Goal: Information Seeking & Learning: Compare options

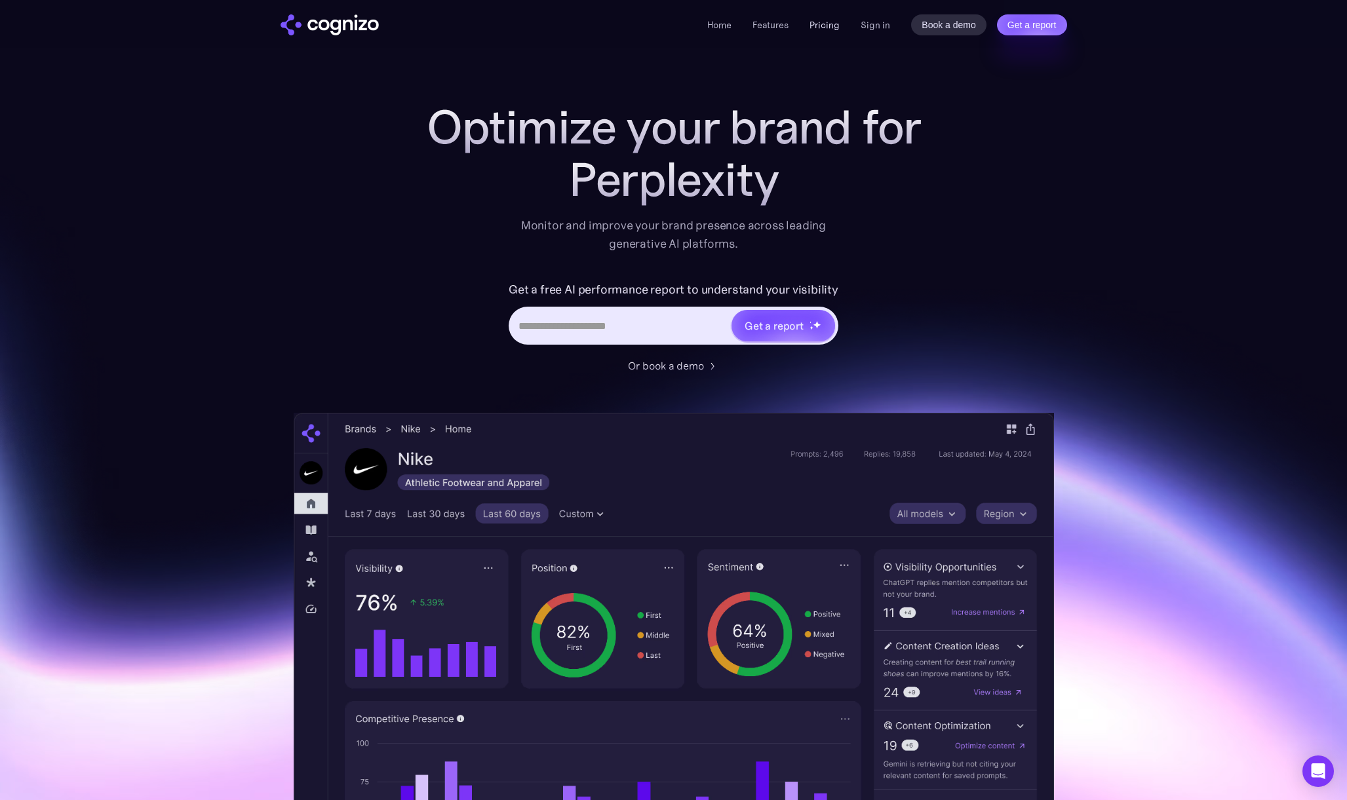
click at [829, 27] on link "Pricing" at bounding box center [825, 25] width 30 height 12
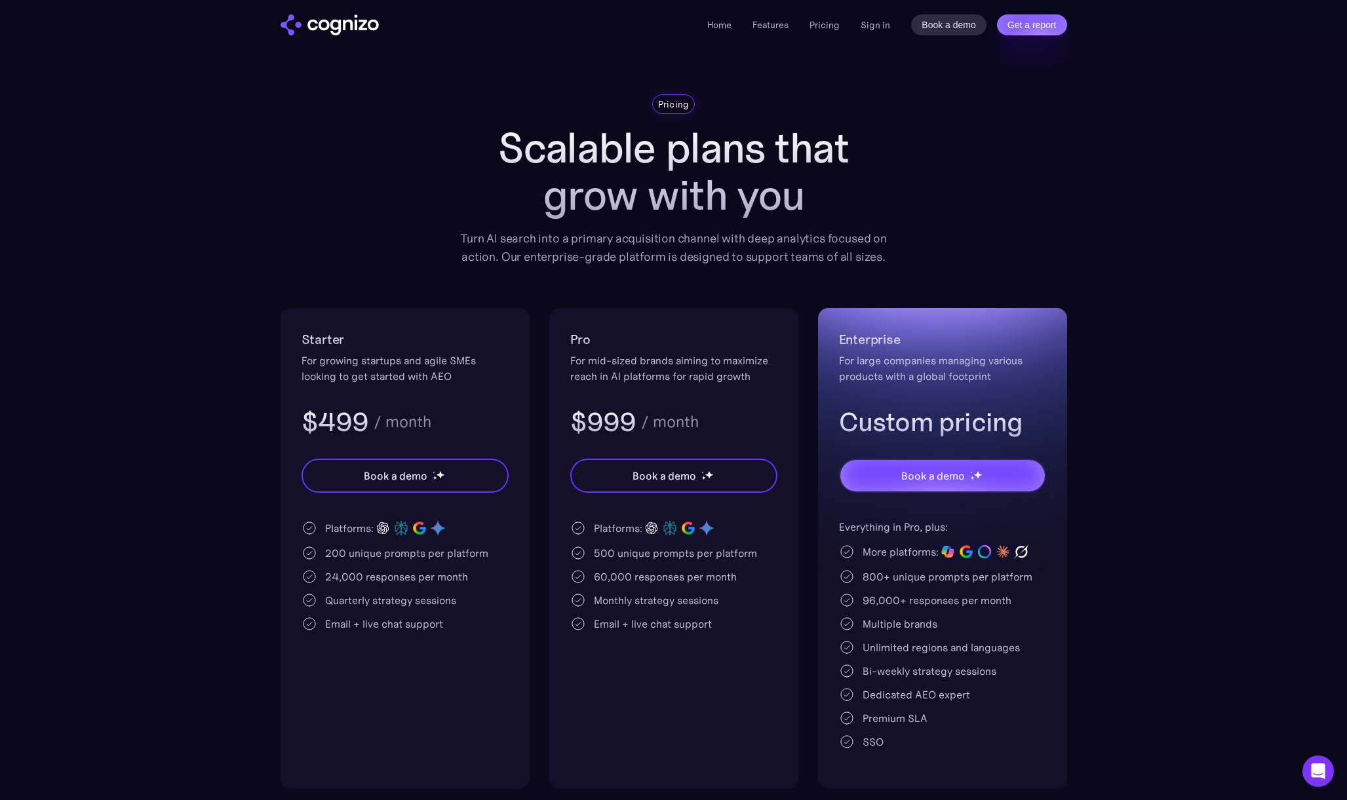
scroll to position [6, 0]
drag, startPoint x: 413, startPoint y: 419, endPoint x: 241, endPoint y: 413, distance: 171.9
click at [241, 414] on section "Pricing Scalable plans that grow with you Turn AI search into a primary acquisi…" at bounding box center [673, 442] width 1347 height 695
click at [371, 350] on div "Starter For growing startups and agile SMEs looking to get started with AEO $49…" at bounding box center [405, 385] width 207 height 110
drag, startPoint x: 374, startPoint y: 347, endPoint x: 176, endPoint y: 336, distance: 198.3
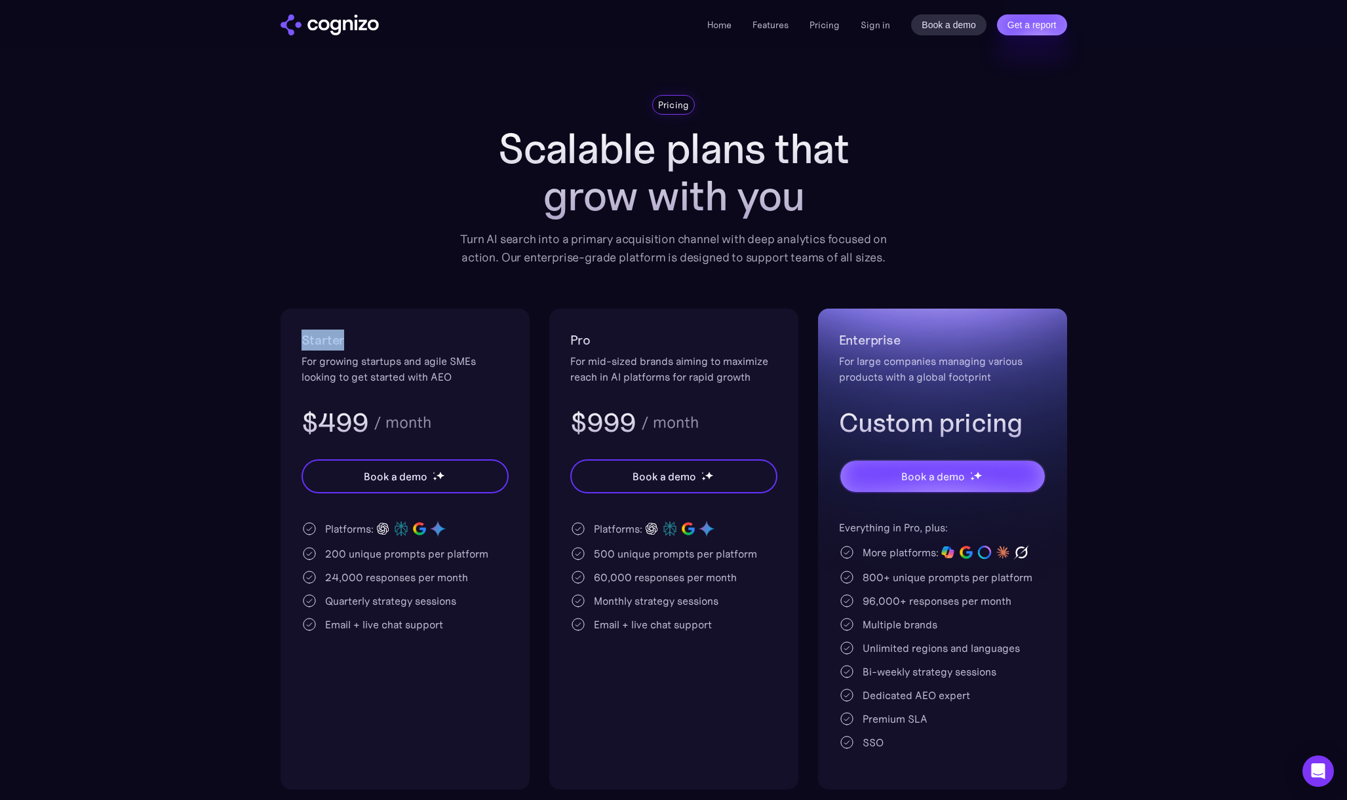
click at [176, 336] on section "Pricing Scalable plans that grow with you Turn AI search into a primary acquisi…" at bounding box center [673, 442] width 1347 height 695
click at [365, 234] on div "Pricing Scalable plans that grow with you Turn AI search into a primary acquisi…" at bounding box center [674, 442] width 787 height 695
drag, startPoint x: 370, startPoint y: 340, endPoint x: 215, endPoint y: 315, distance: 156.8
click at [213, 315] on section "Pricing Scalable plans that grow with you Turn AI search into a primary acquisi…" at bounding box center [673, 442] width 1347 height 695
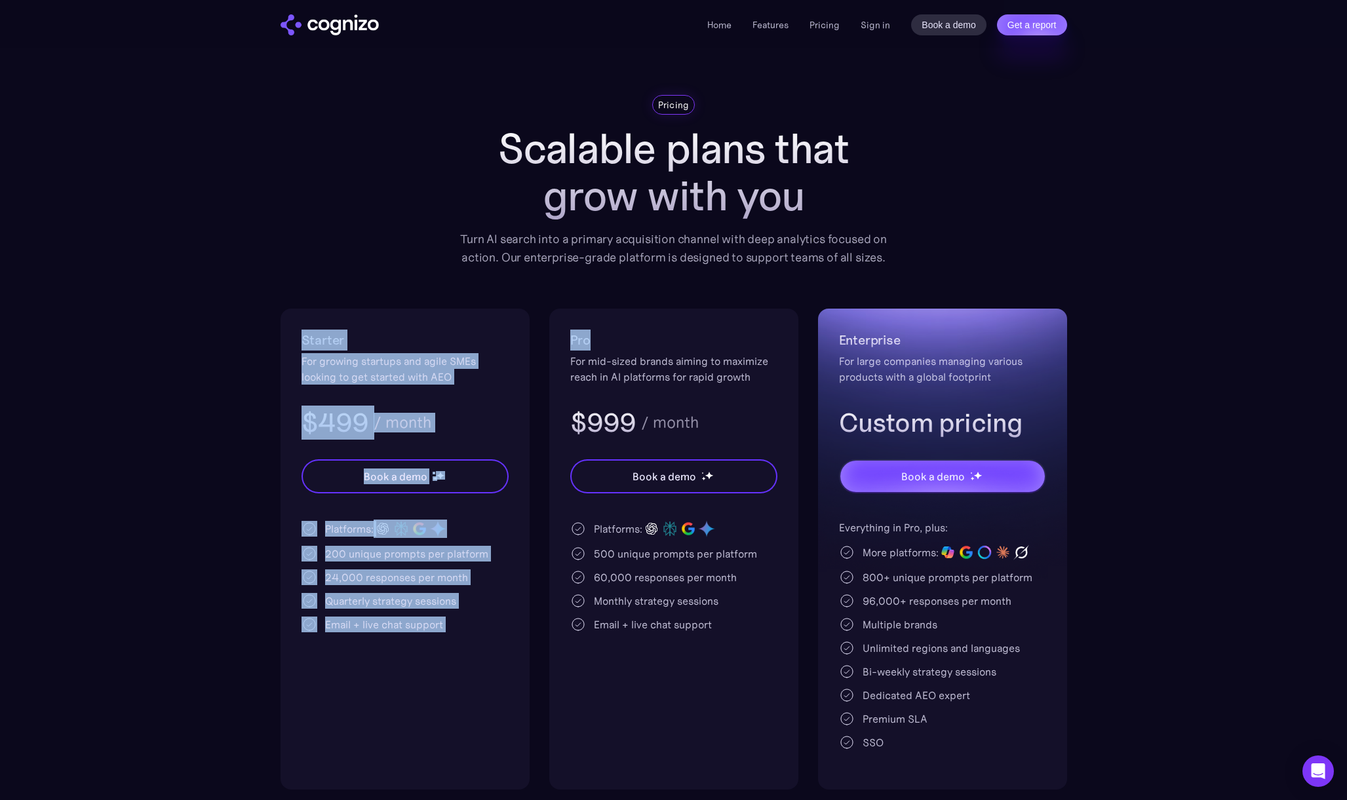
drag, startPoint x: 633, startPoint y: 345, endPoint x: 432, endPoint y: 334, distance: 201.6
click at [340, 318] on div "Starter For growing startups and agile SMEs looking to get started with AEO $49…" at bounding box center [674, 549] width 787 height 481
click at [580, 336] on h2 "Pro" at bounding box center [673, 340] width 207 height 21
drag, startPoint x: 574, startPoint y: 334, endPoint x: 522, endPoint y: 328, distance: 52.9
click at [521, 328] on div "Starter For growing startups and agile SMEs looking to get started with AEO $49…" at bounding box center [674, 549] width 787 height 481
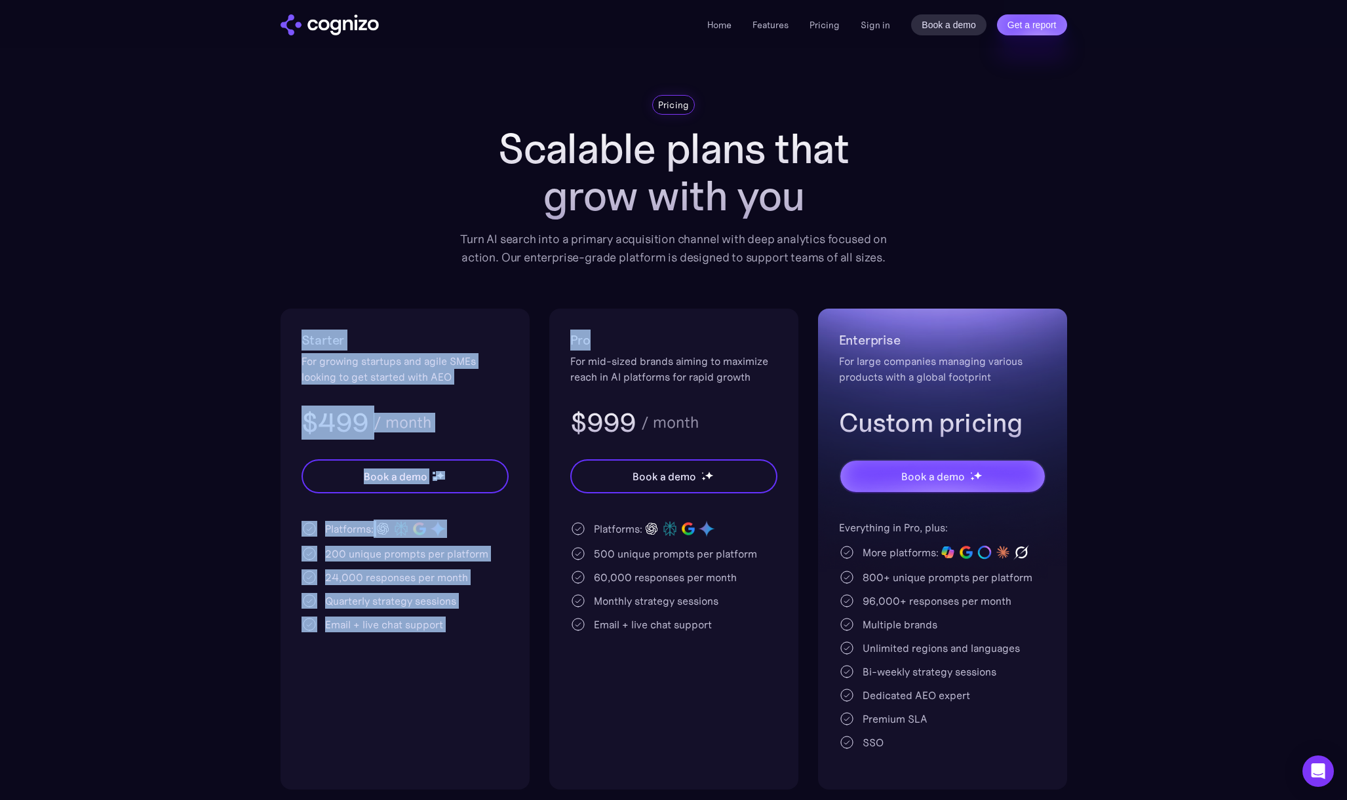
click at [602, 335] on h2 "Pro" at bounding box center [673, 340] width 207 height 21
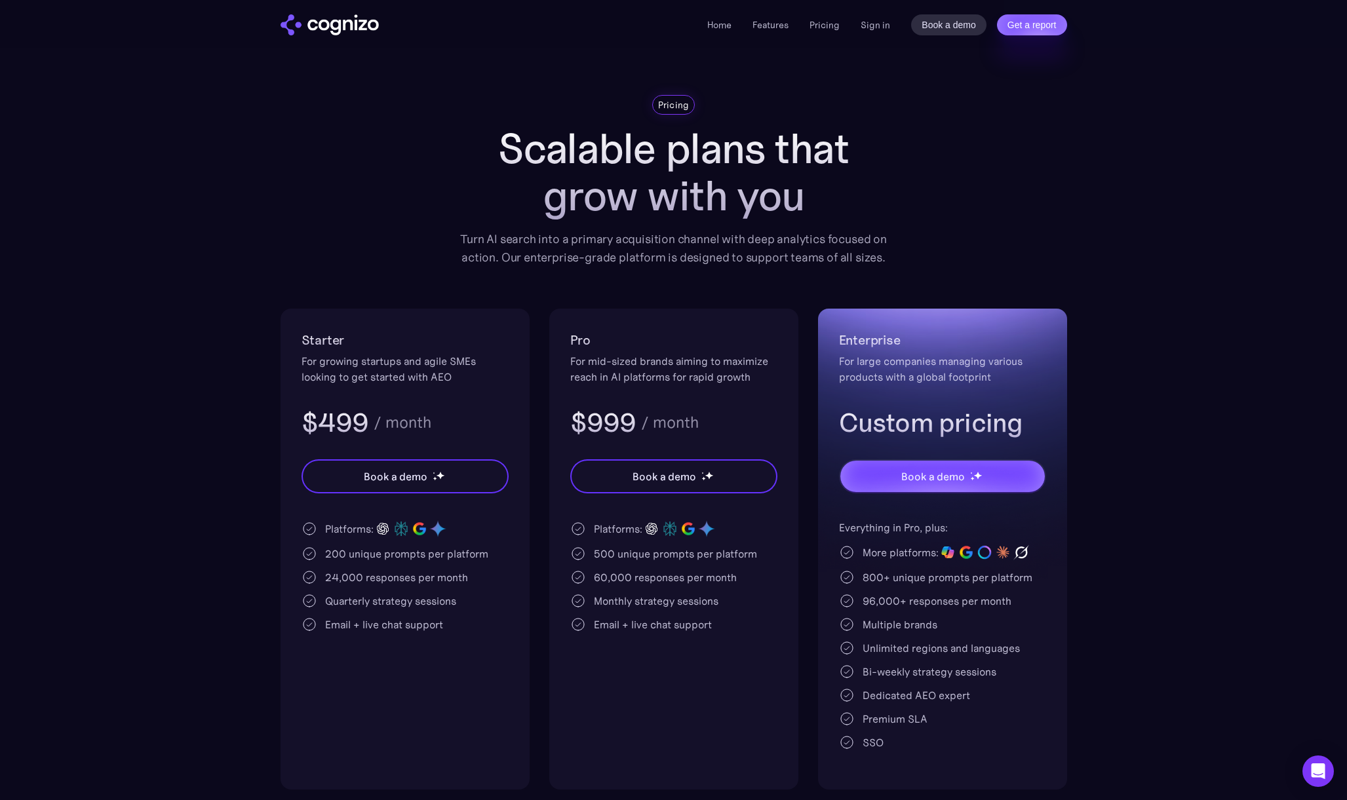
drag, startPoint x: 574, startPoint y: 340, endPoint x: 614, endPoint y: 340, distance: 40.6
click at [614, 340] on h2 "Pro" at bounding box center [673, 340] width 207 height 21
drag, startPoint x: 570, startPoint y: 342, endPoint x: 608, endPoint y: 342, distance: 38.7
click at [608, 342] on h2 "Pro" at bounding box center [673, 340] width 207 height 21
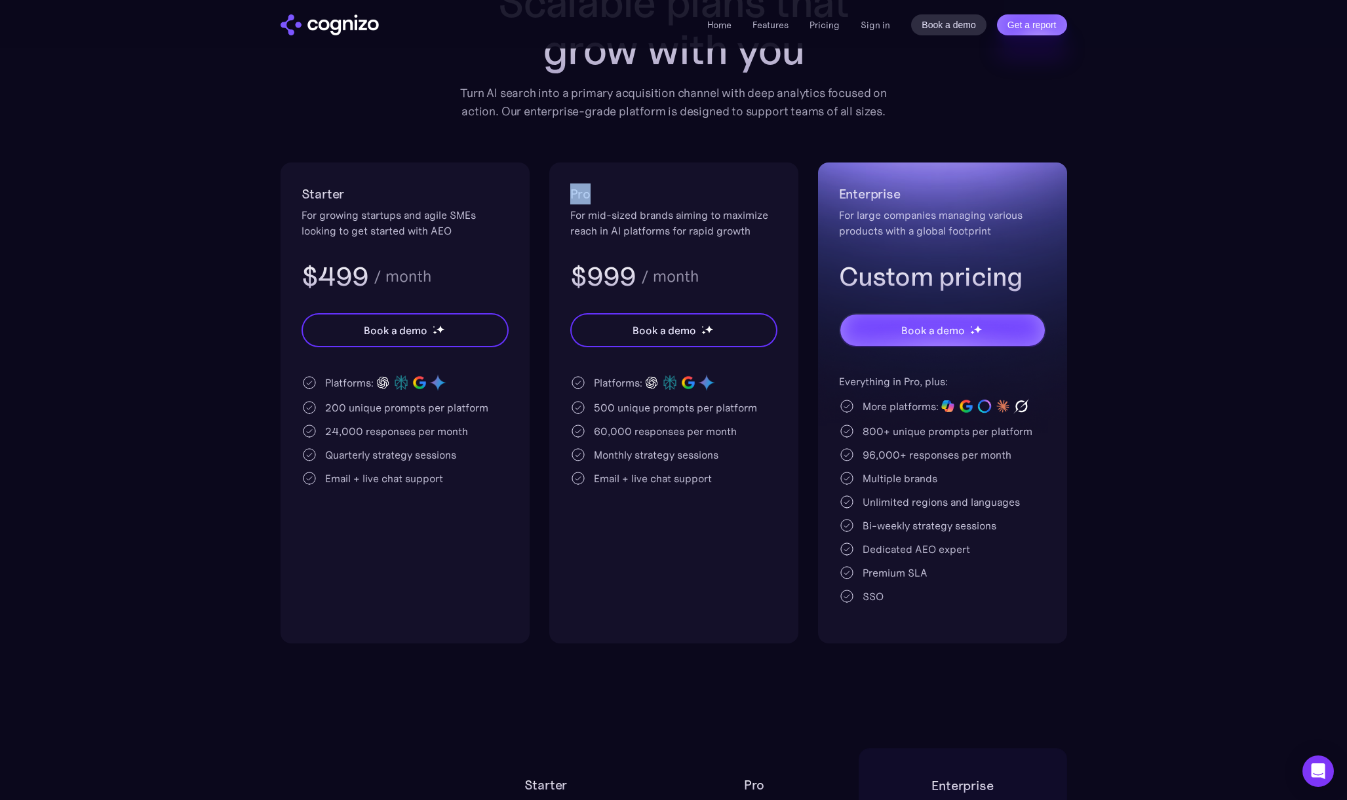
scroll to position [154, 0]
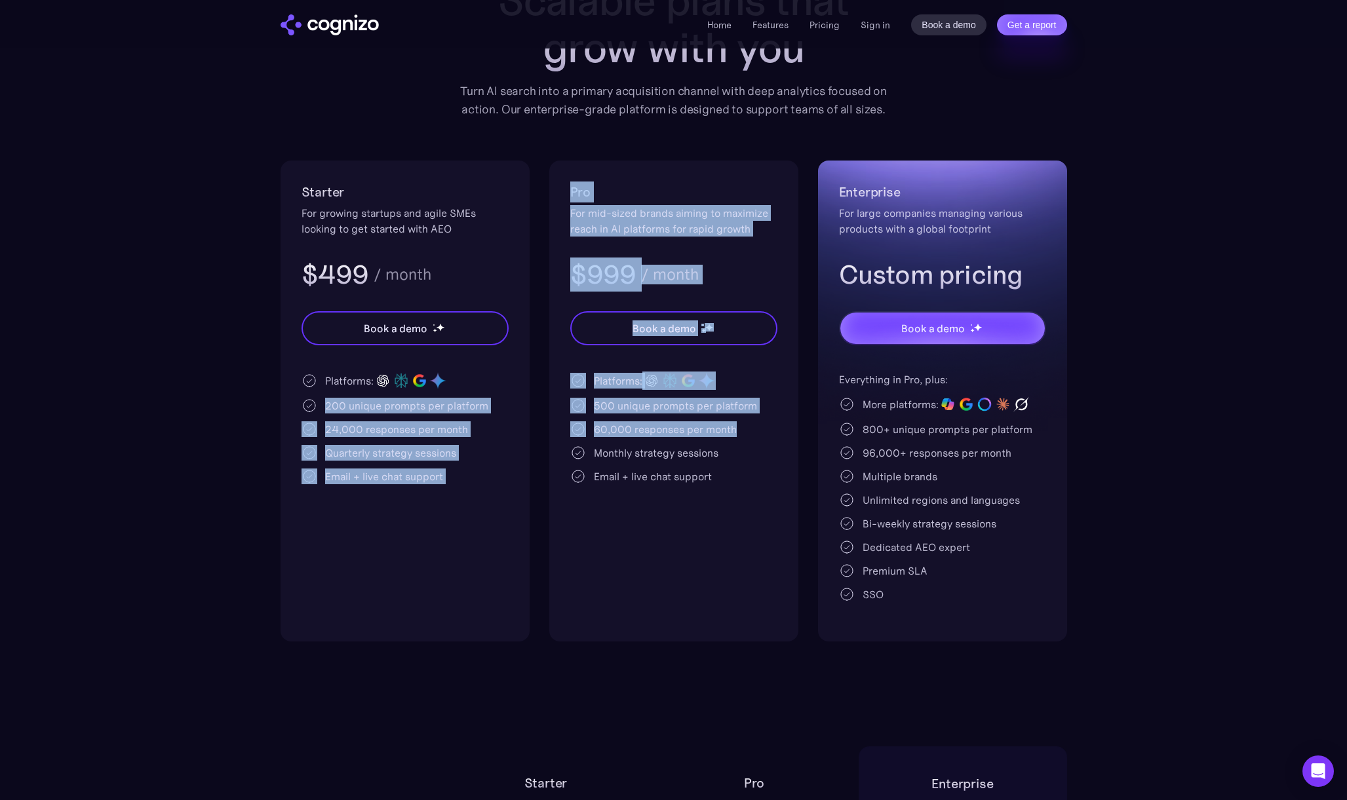
drag, startPoint x: 326, startPoint y: 409, endPoint x: 736, endPoint y: 433, distance: 409.8
click at [736, 433] on div "Starter For growing startups and agile SMEs looking to get started with AEO $49…" at bounding box center [674, 401] width 787 height 481
click at [782, 426] on div "Pro For mid-sized brands aiming to maximize reach in AI platforms for rapid gro…" at bounding box center [673, 401] width 249 height 481
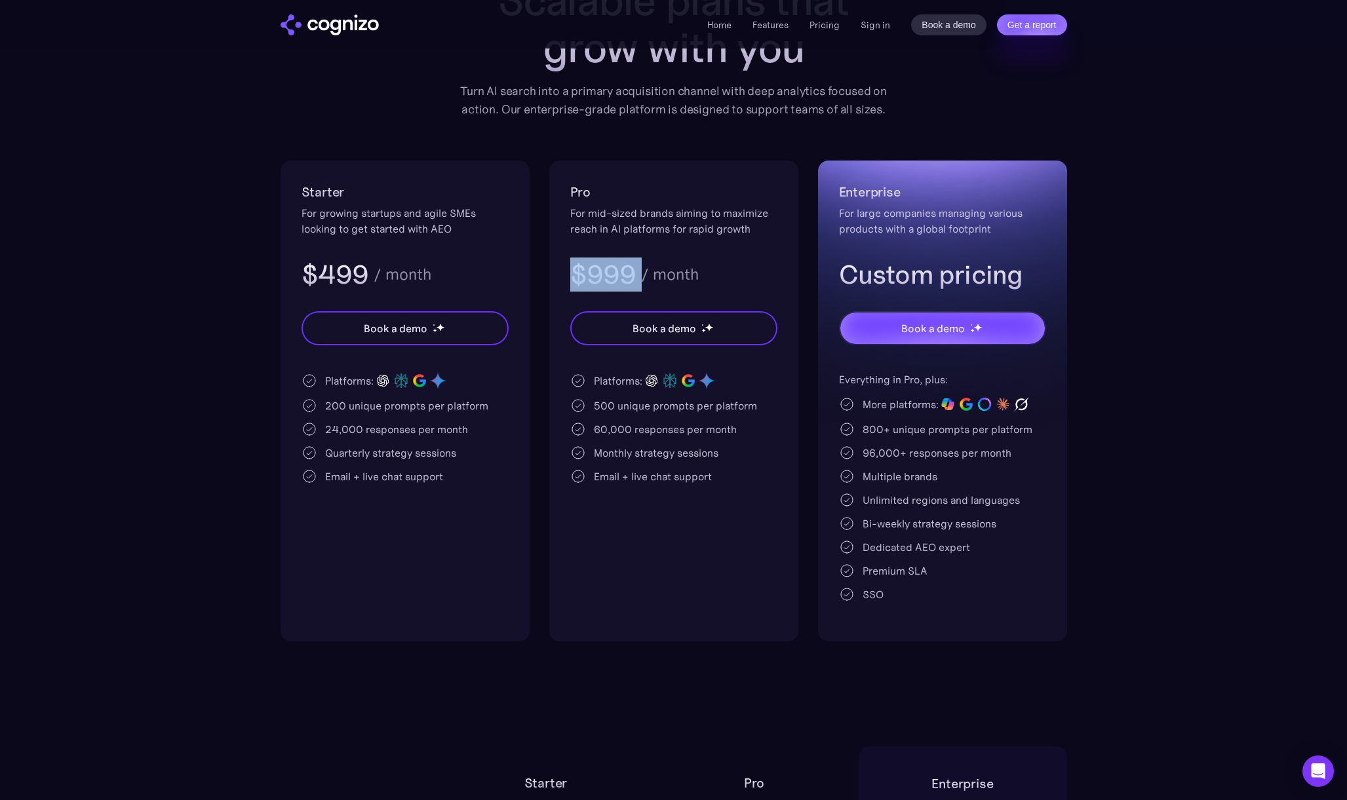
drag, startPoint x: 641, startPoint y: 277, endPoint x: 567, endPoint y: 271, distance: 74.3
click at [567, 271] on div "Pro For mid-sized brands aiming to maximize reach in AI platforms for rapid gro…" at bounding box center [673, 401] width 249 height 481
drag, startPoint x: 675, startPoint y: 255, endPoint x: 570, endPoint y: 262, distance: 104.4
click at [673, 255] on div "Pro For mid-sized brands aiming to maximize reach in AI platforms for rapid gro…" at bounding box center [673, 237] width 207 height 110
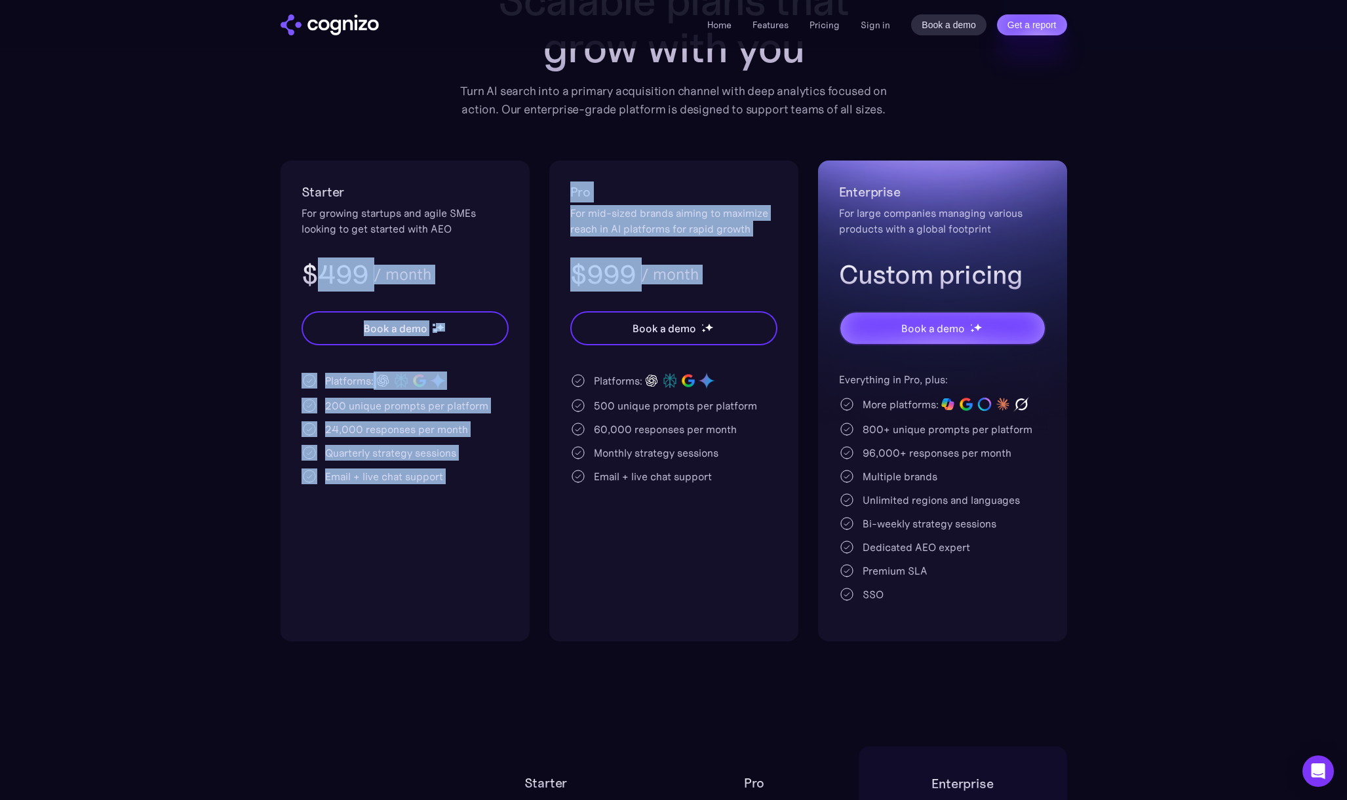
drag, startPoint x: 321, startPoint y: 279, endPoint x: 623, endPoint y: 293, distance: 302.6
click at [623, 293] on div "Starter For growing startups and agile SMEs looking to get started with AEO $49…" at bounding box center [674, 401] width 787 height 481
drag, startPoint x: 671, startPoint y: 275, endPoint x: 680, endPoint y: 269, distance: 10.4
click at [675, 273] on div "/ month" at bounding box center [670, 275] width 58 height 16
